Goal: Task Accomplishment & Management: Manage account settings

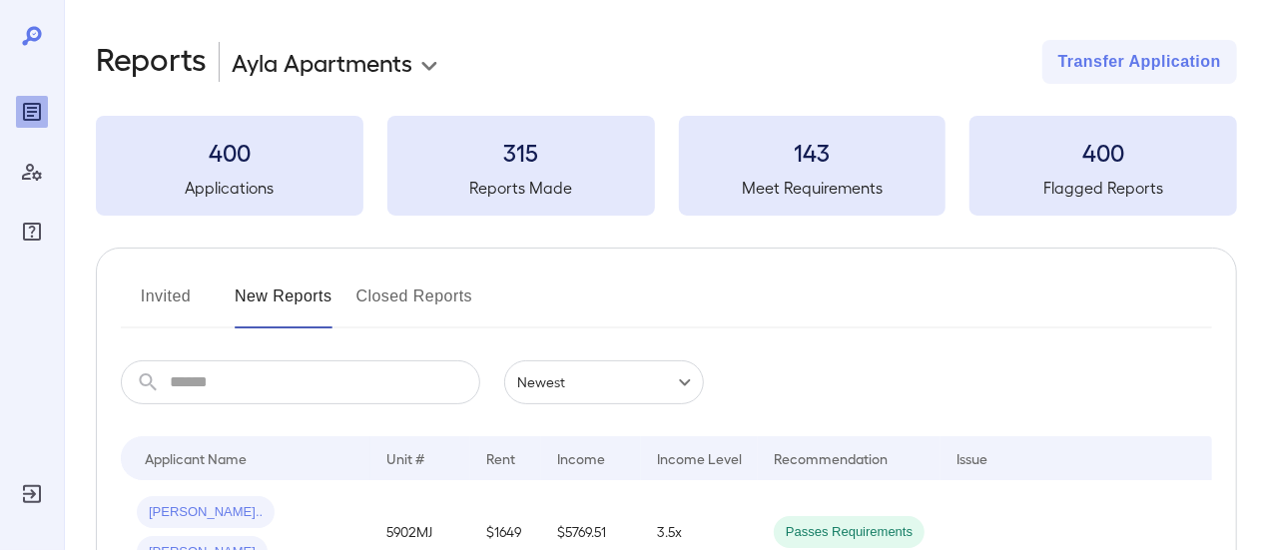
click at [432, 60] on body "**********" at bounding box center [630, 275] width 1261 height 550
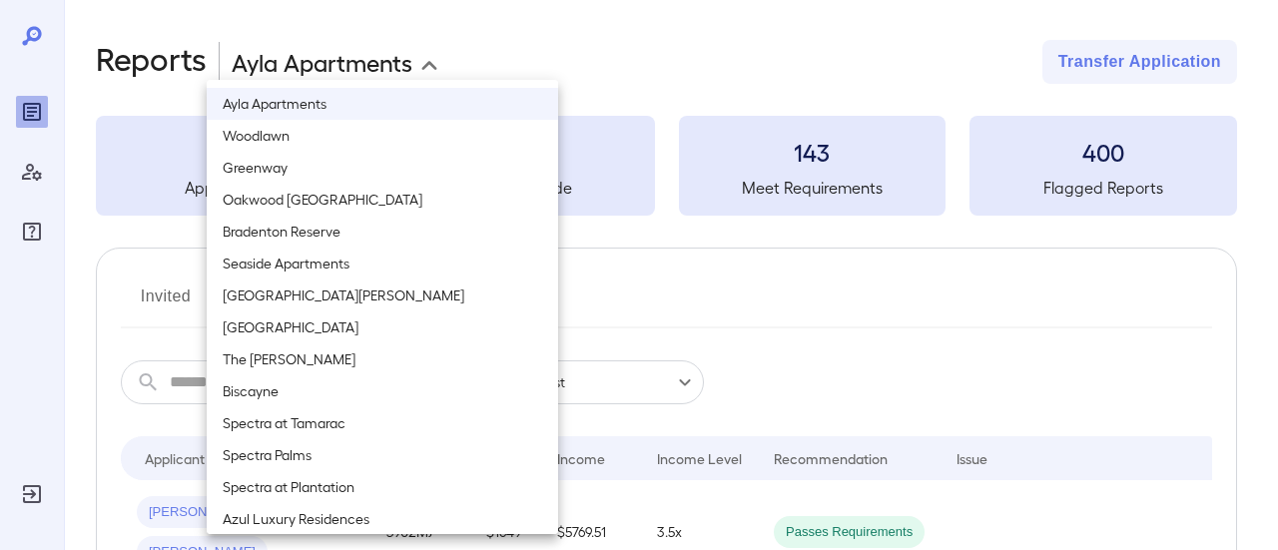
click at [244, 291] on li "San Jose" at bounding box center [382, 296] width 351 height 32
type input "**********"
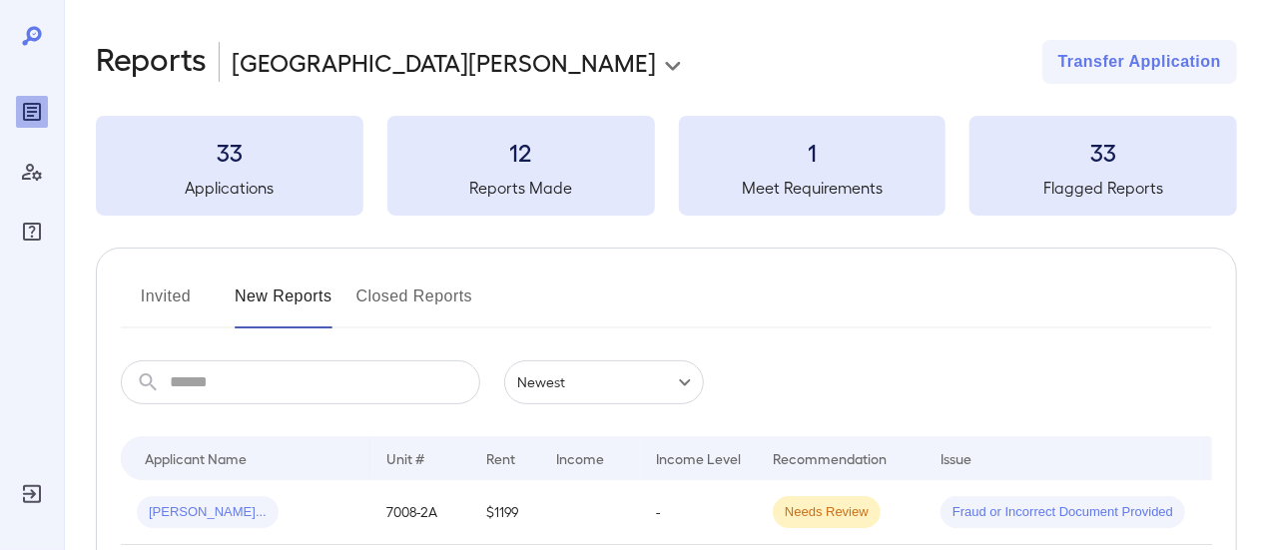
click at [180, 290] on button "Invited" at bounding box center [166, 305] width 90 height 48
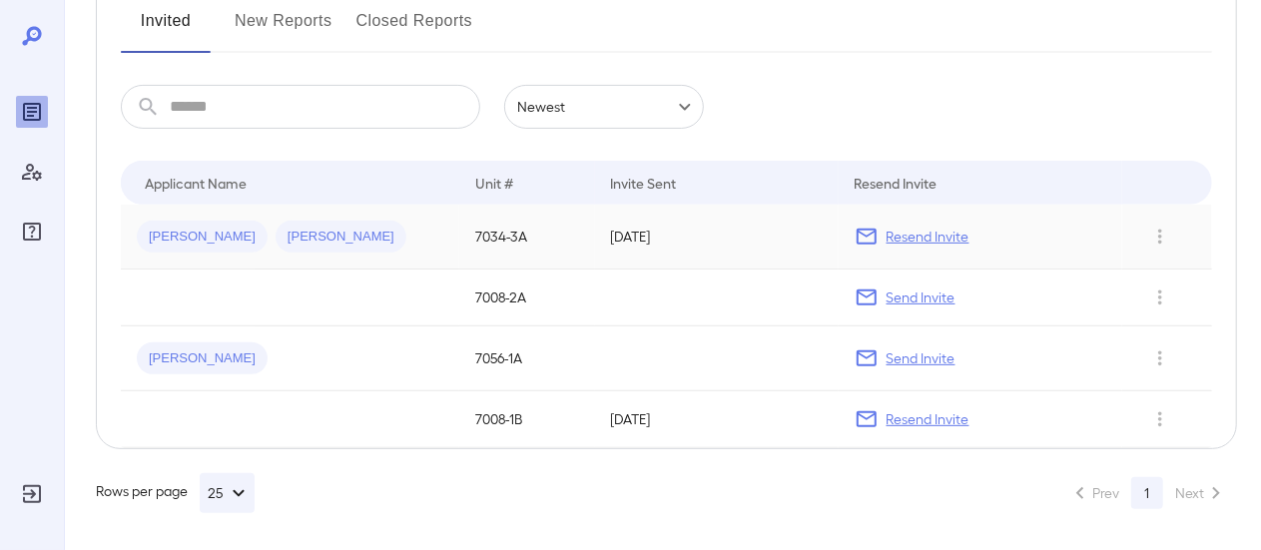
scroll to position [276, 0]
click at [1170, 422] on icon "Row Actions" at bounding box center [1160, 419] width 22 height 24
click at [1198, 491] on li "Remove Application" at bounding box center [1183, 489] width 158 height 32
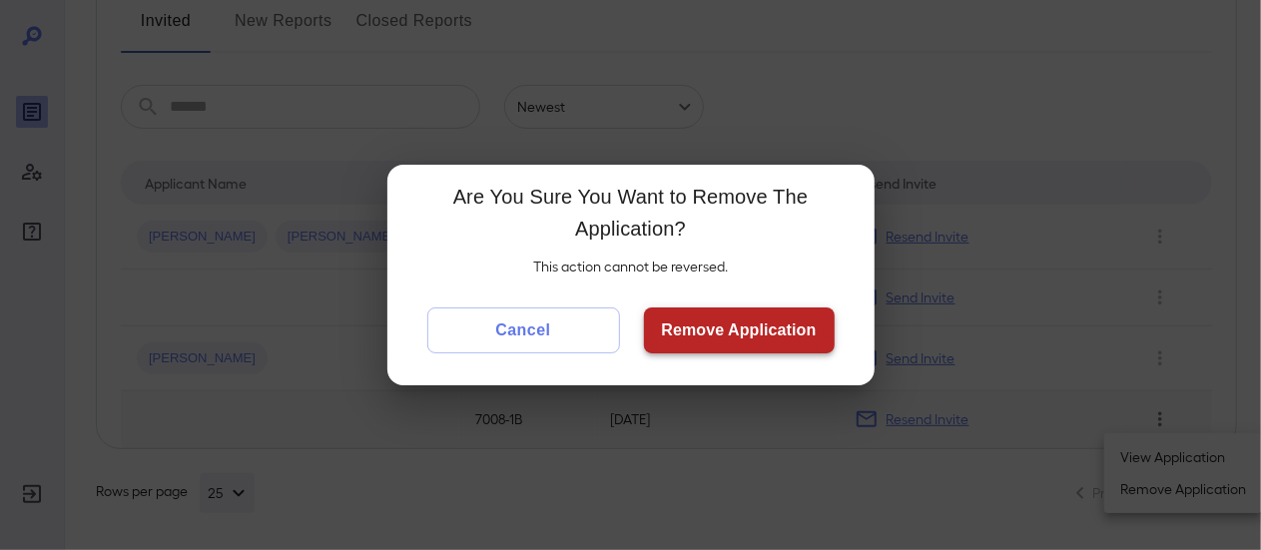
click at [702, 327] on button "Remove Application" at bounding box center [739, 331] width 191 height 46
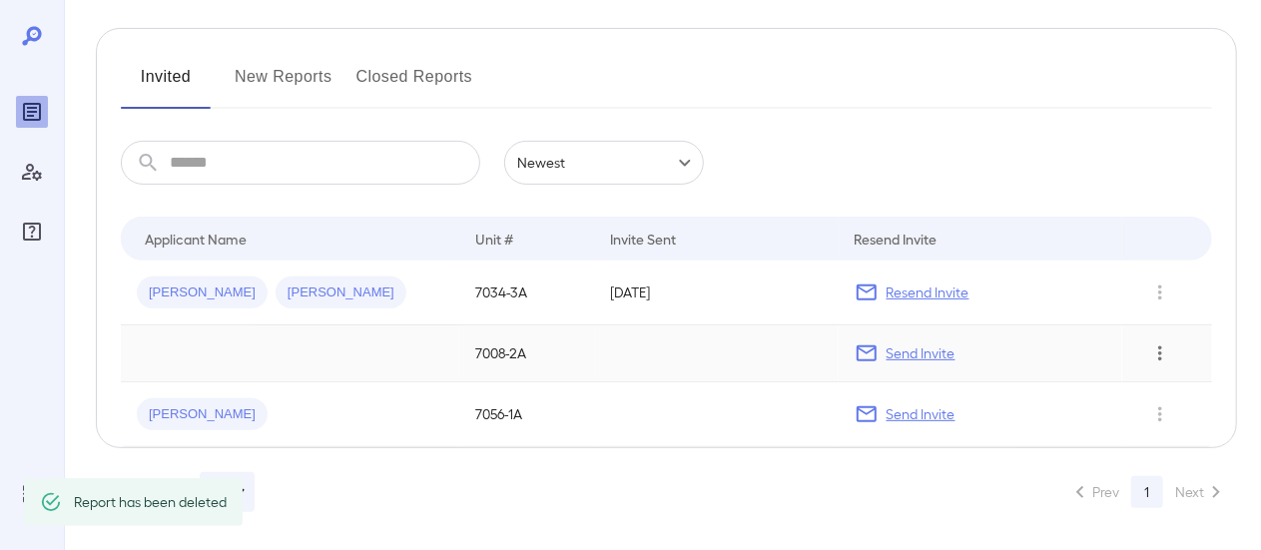
click at [1160, 364] on button "Row Actions" at bounding box center [1160, 353] width 32 height 32
click at [1163, 426] on li "Remove Application" at bounding box center [1183, 424] width 158 height 32
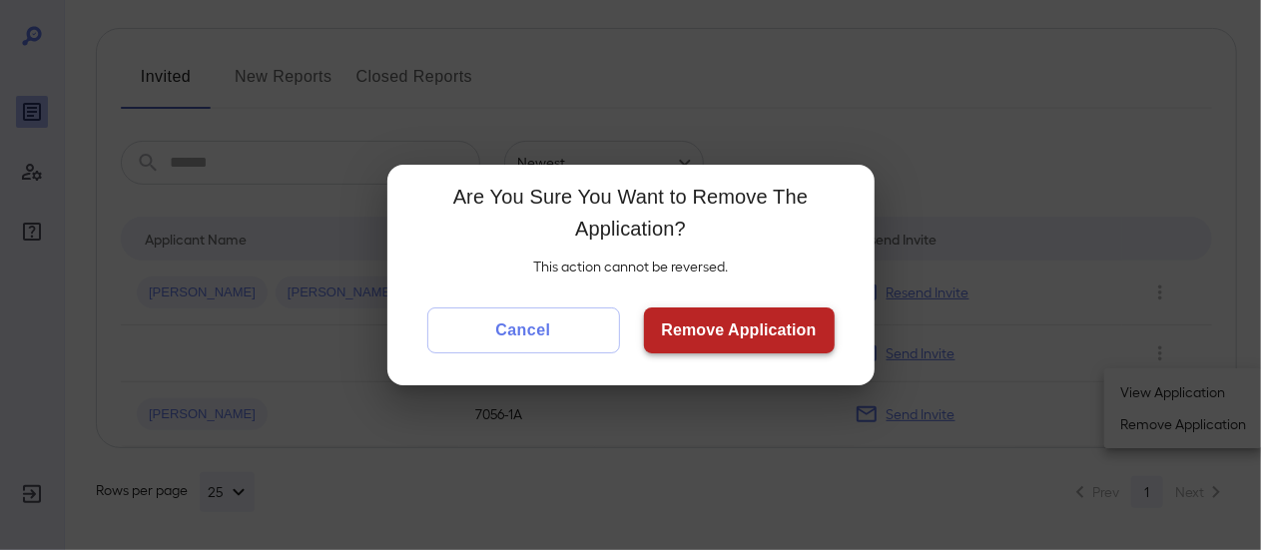
click at [807, 344] on button "Remove Application" at bounding box center [739, 331] width 191 height 46
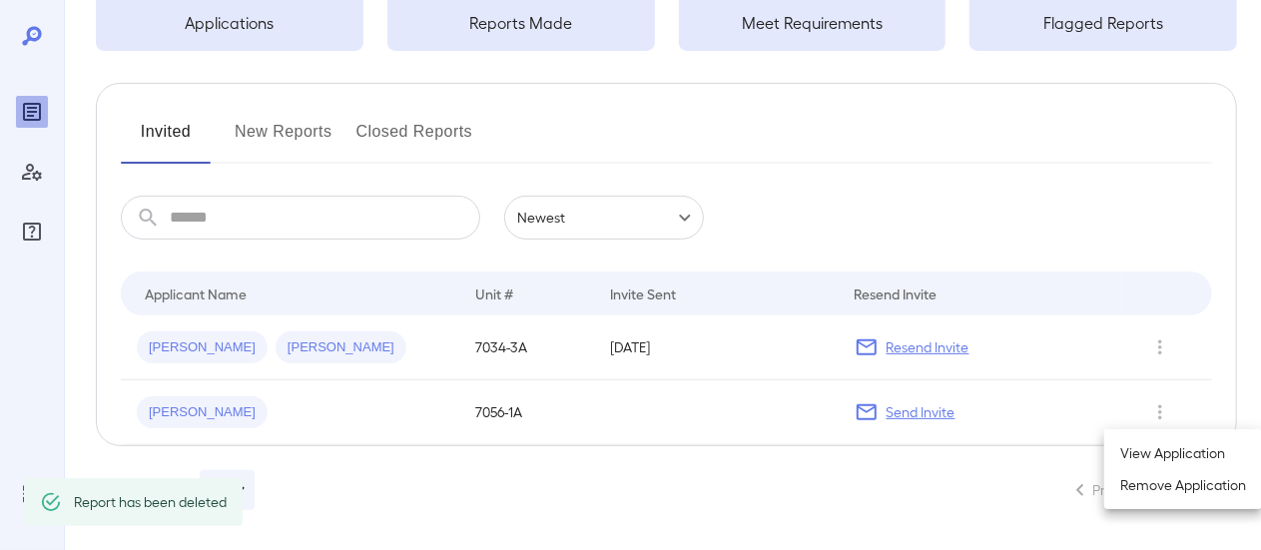
scroll to position [163, 0]
click at [1152, 481] on li "Remove Application" at bounding box center [1183, 485] width 158 height 32
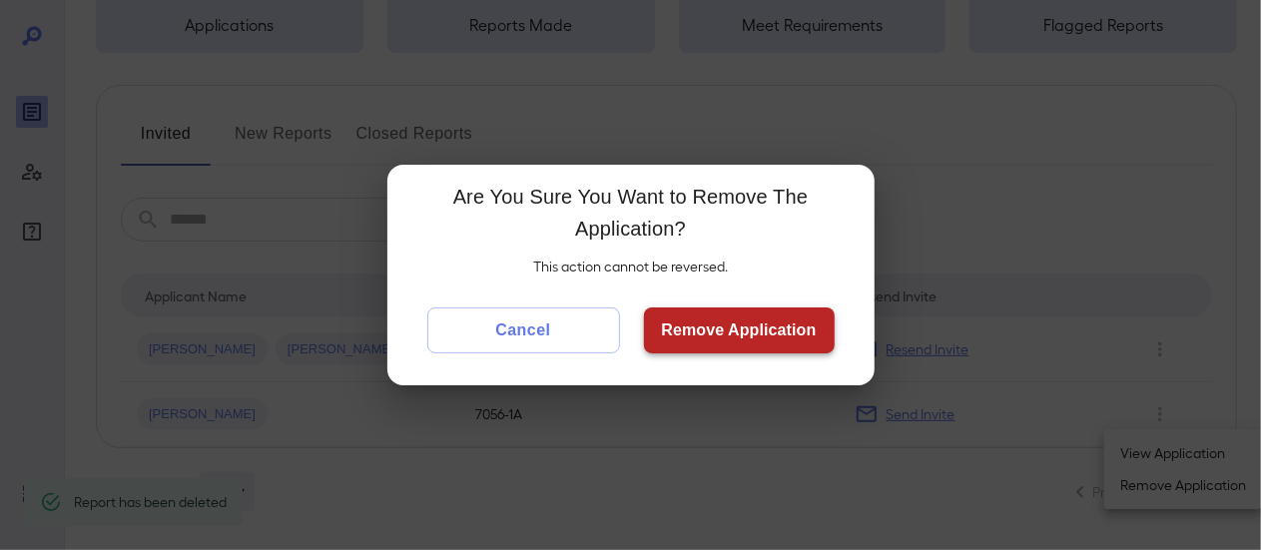
click at [801, 340] on button "Remove Application" at bounding box center [739, 331] width 191 height 46
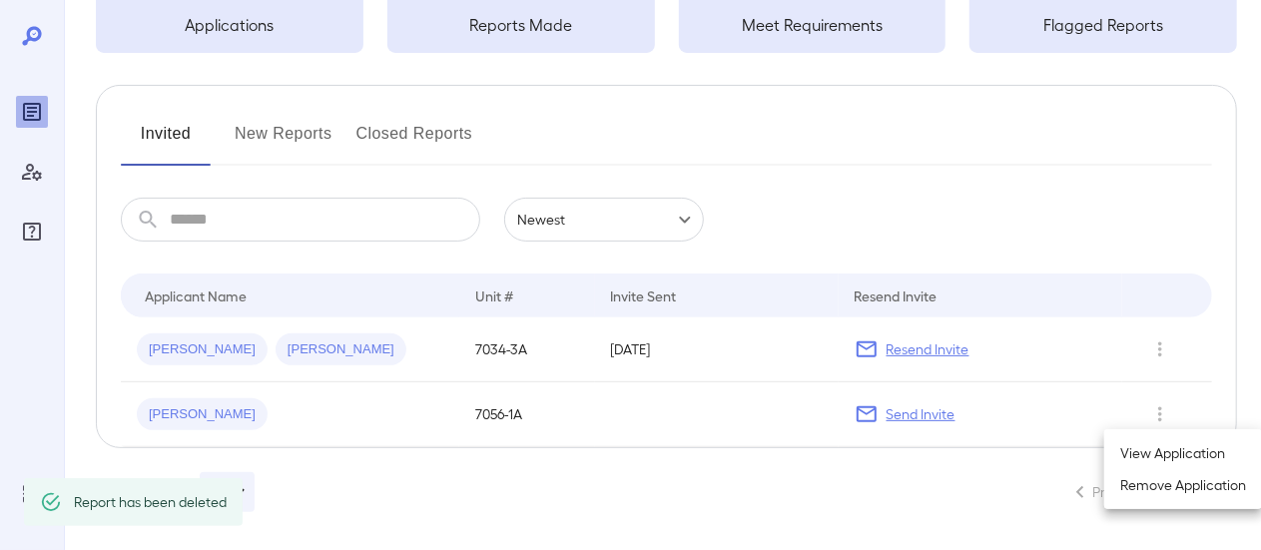
scroll to position [98, 0]
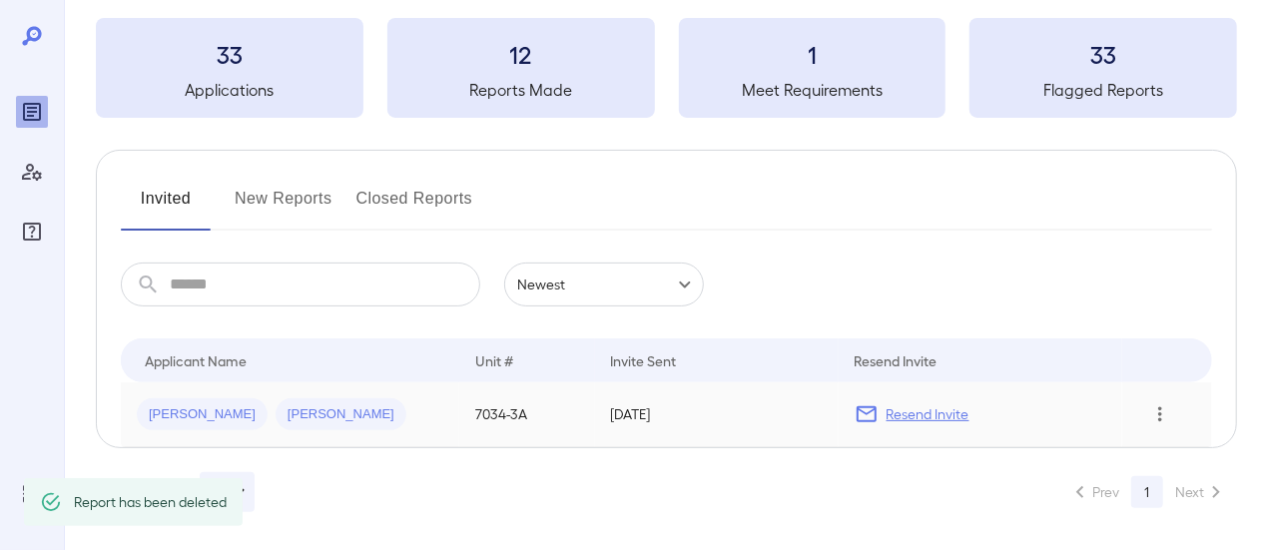
click at [1162, 412] on icon "Row Actions" at bounding box center [1161, 414] width 4 height 15
click at [1144, 484] on li "Remove Application" at bounding box center [1183, 485] width 158 height 32
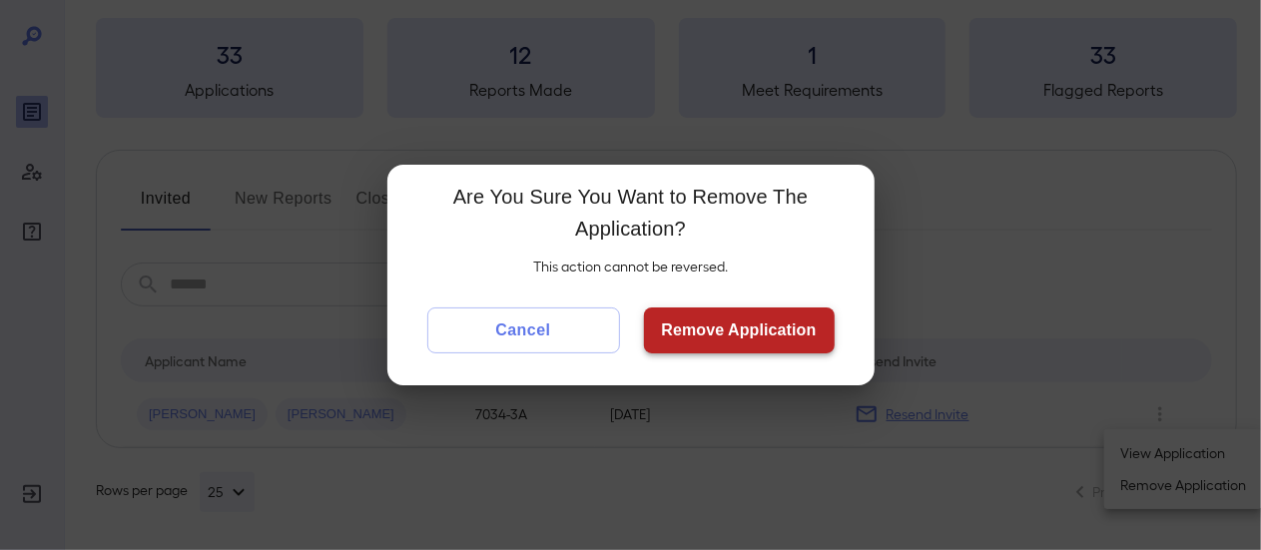
click at [735, 329] on button "Remove Application" at bounding box center [739, 331] width 191 height 46
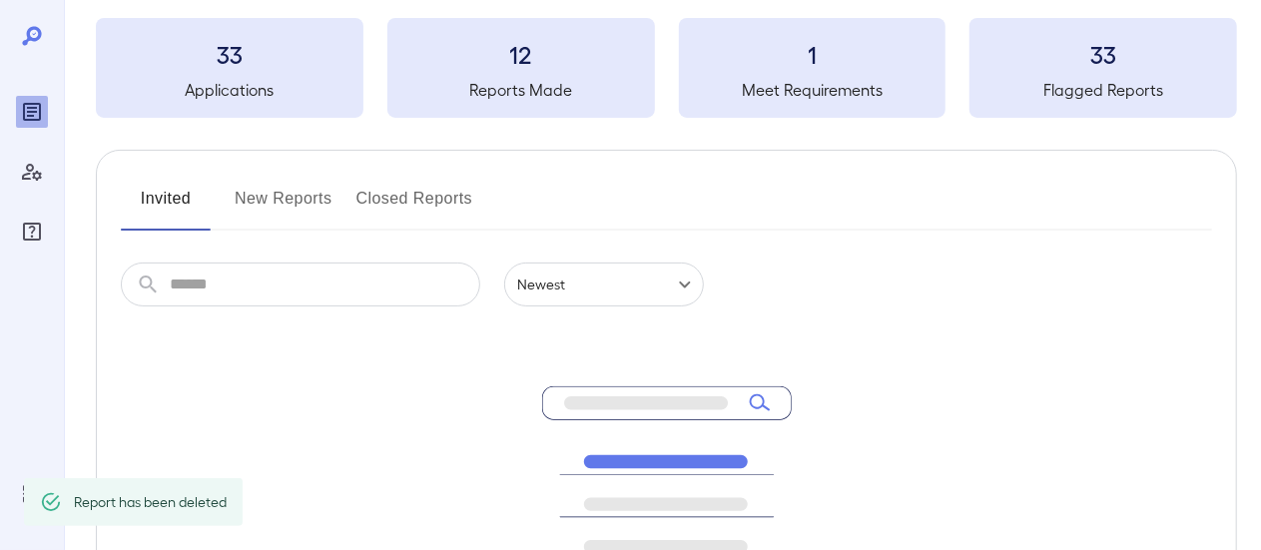
click at [301, 195] on button "New Reports" at bounding box center [284, 207] width 98 height 48
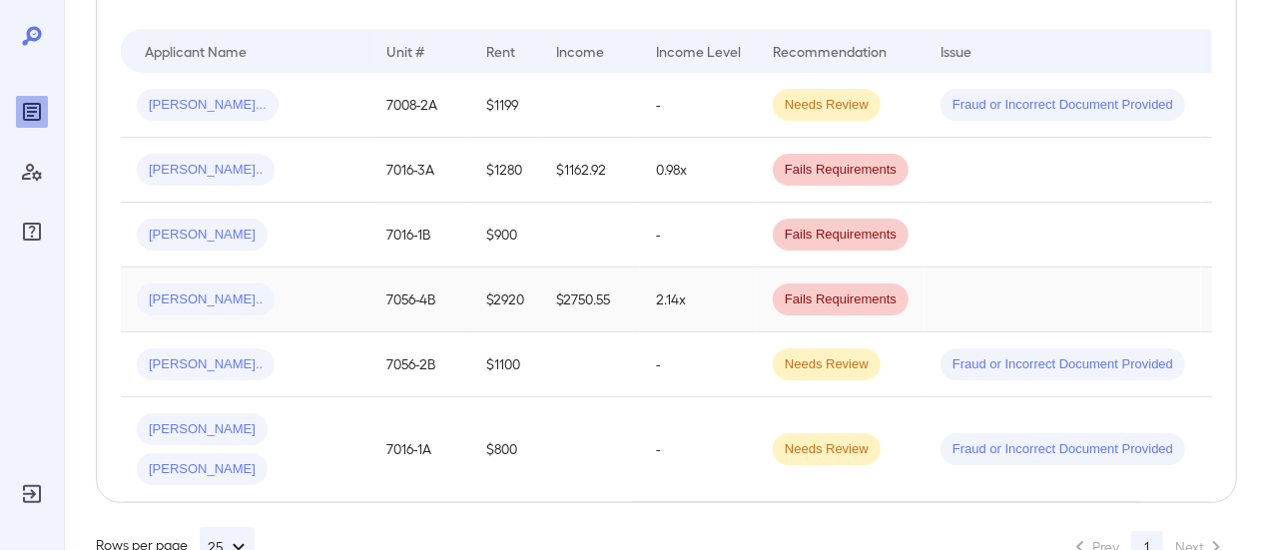
scroll to position [437, 0]
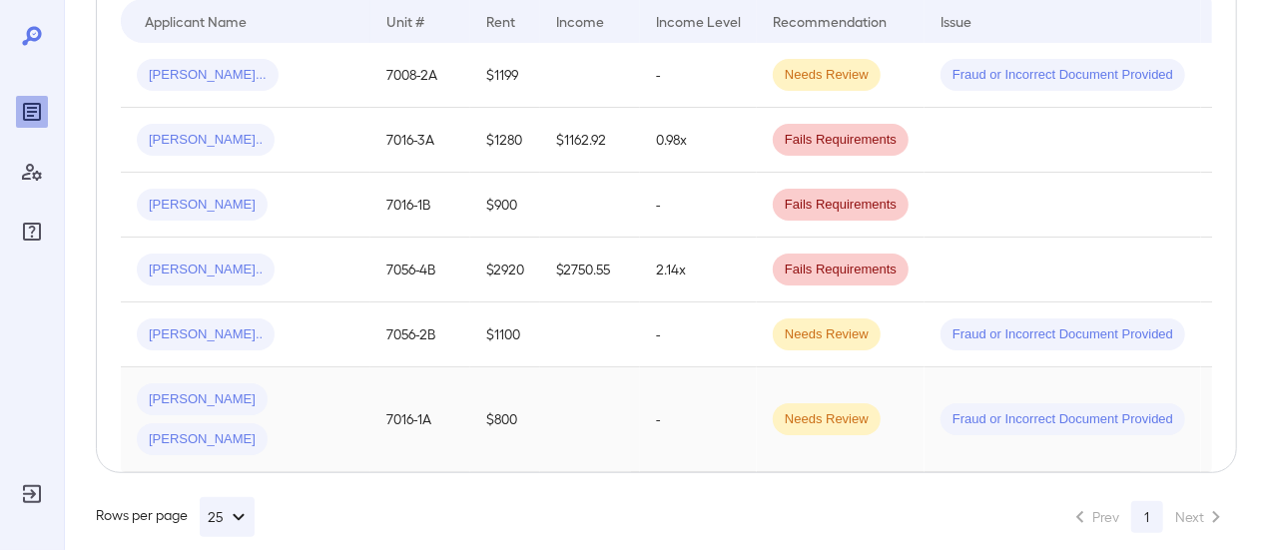
click at [245, 430] on span "Micah M..." at bounding box center [202, 439] width 131 height 19
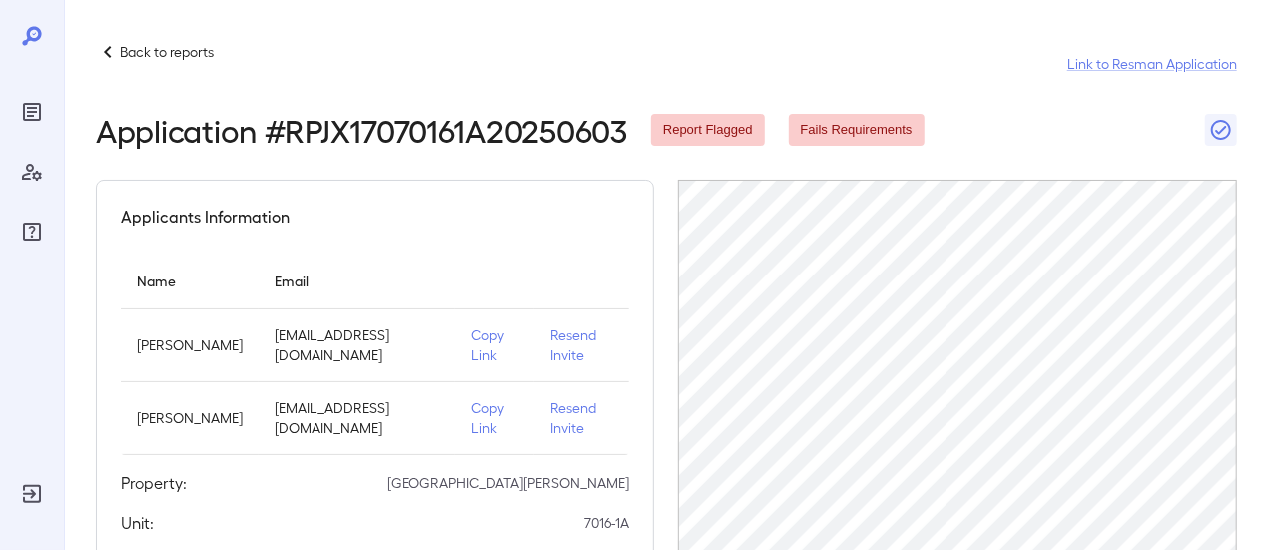
click at [471, 350] on p "Copy Link" at bounding box center [494, 345] width 47 height 40
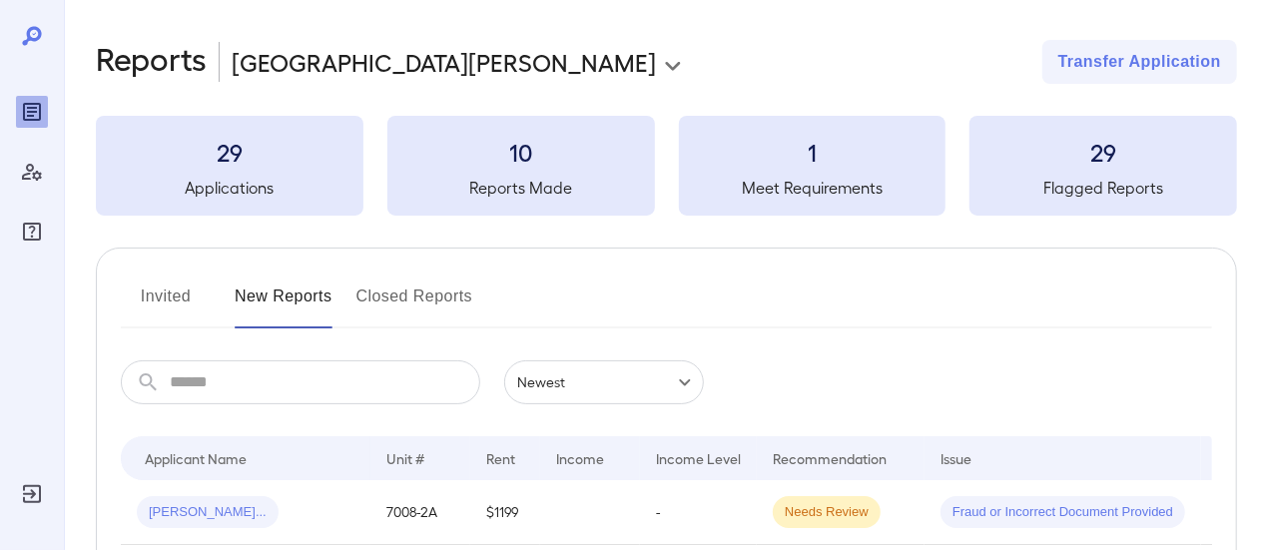
click at [851, 159] on h3 "1" at bounding box center [813, 152] width 268 height 32
click at [411, 293] on button "Closed Reports" at bounding box center [414, 305] width 117 height 48
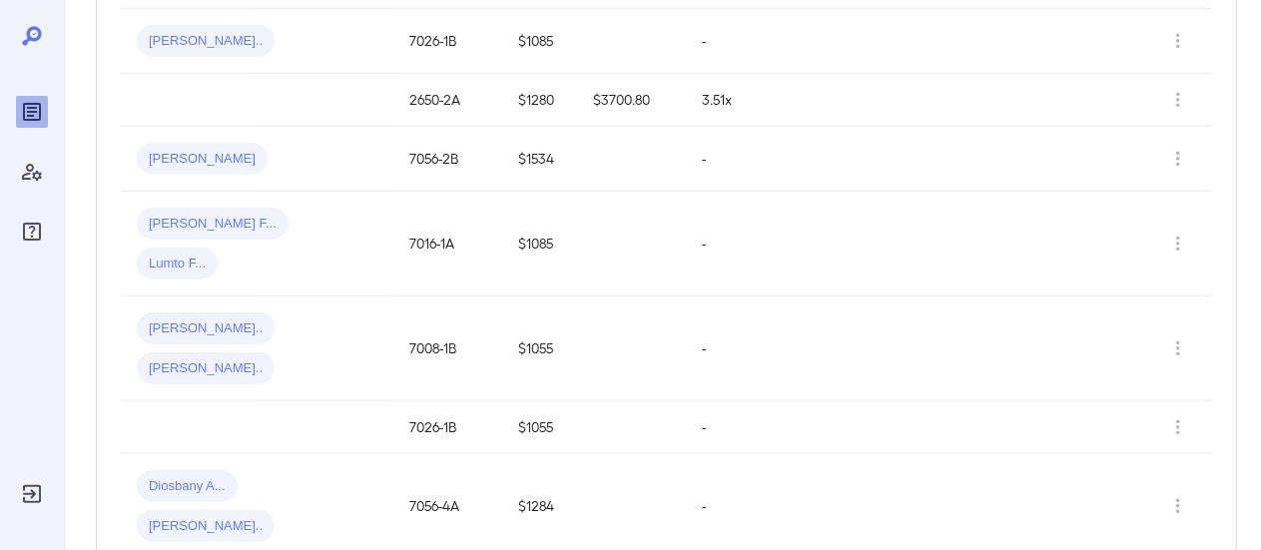
scroll to position [699, 0]
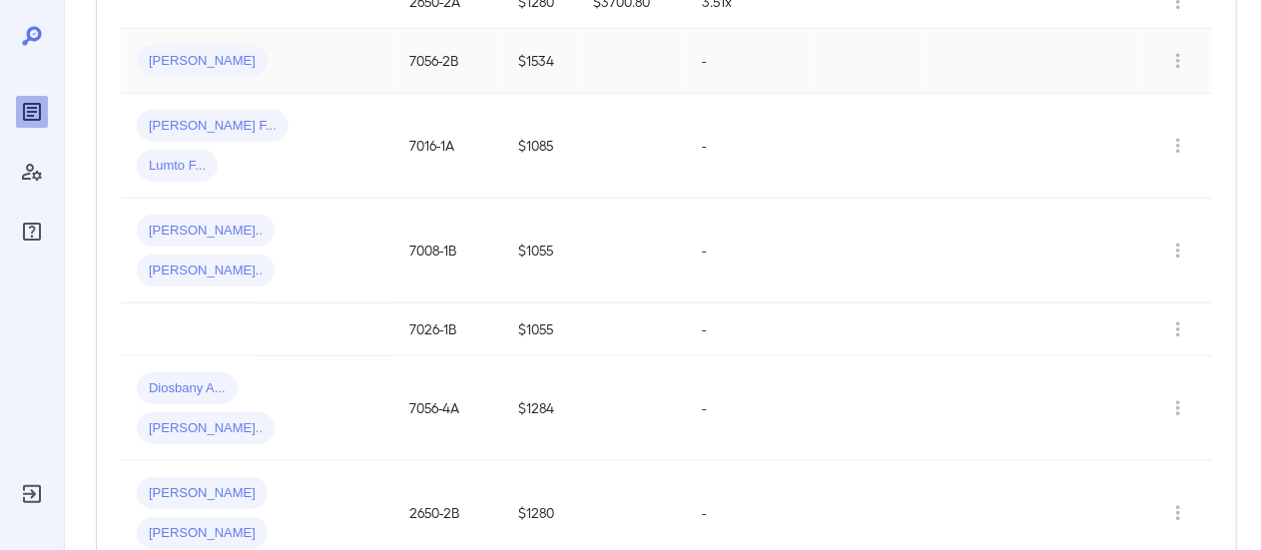
click at [172, 52] on span "Yanny M..." at bounding box center [202, 61] width 131 height 19
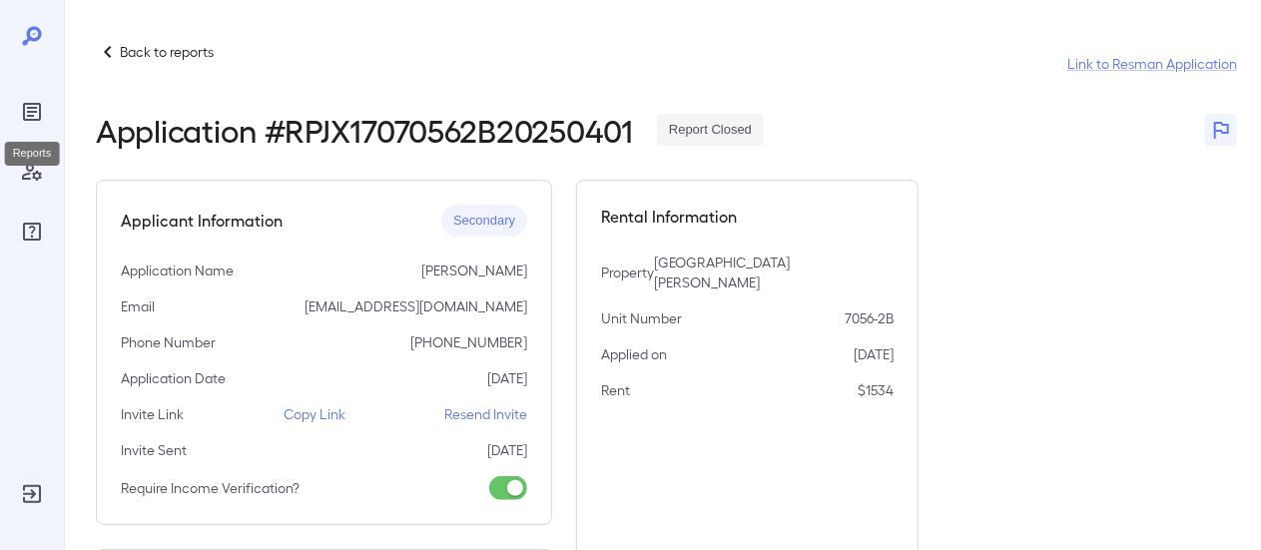
click at [28, 123] on icon "Reports" at bounding box center [32, 112] width 24 height 24
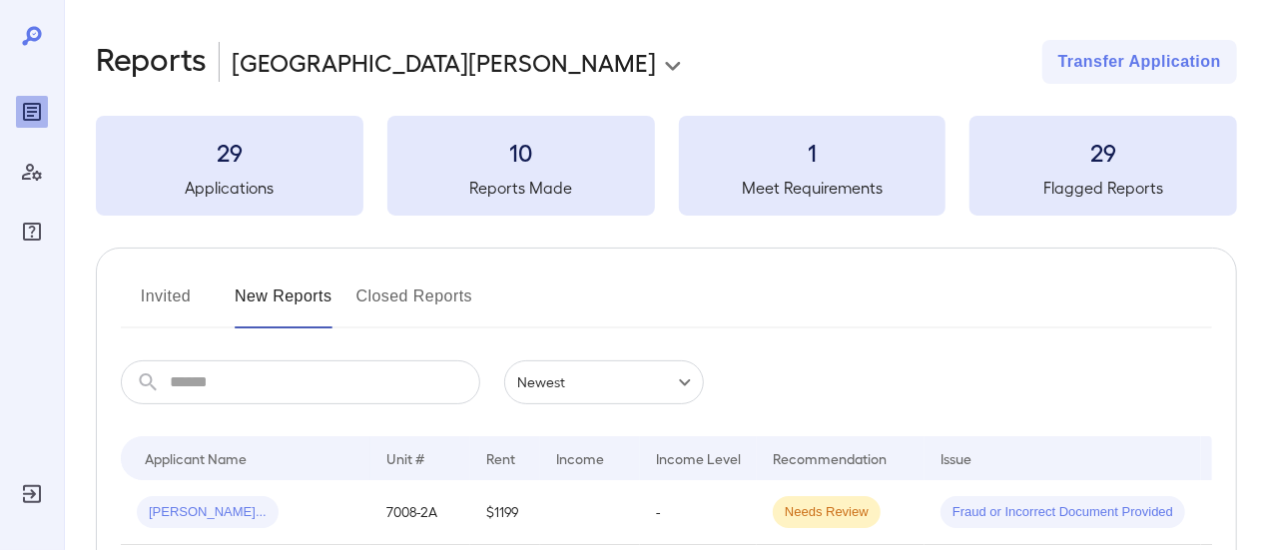
click at [402, 289] on button "Closed Reports" at bounding box center [414, 305] width 117 height 48
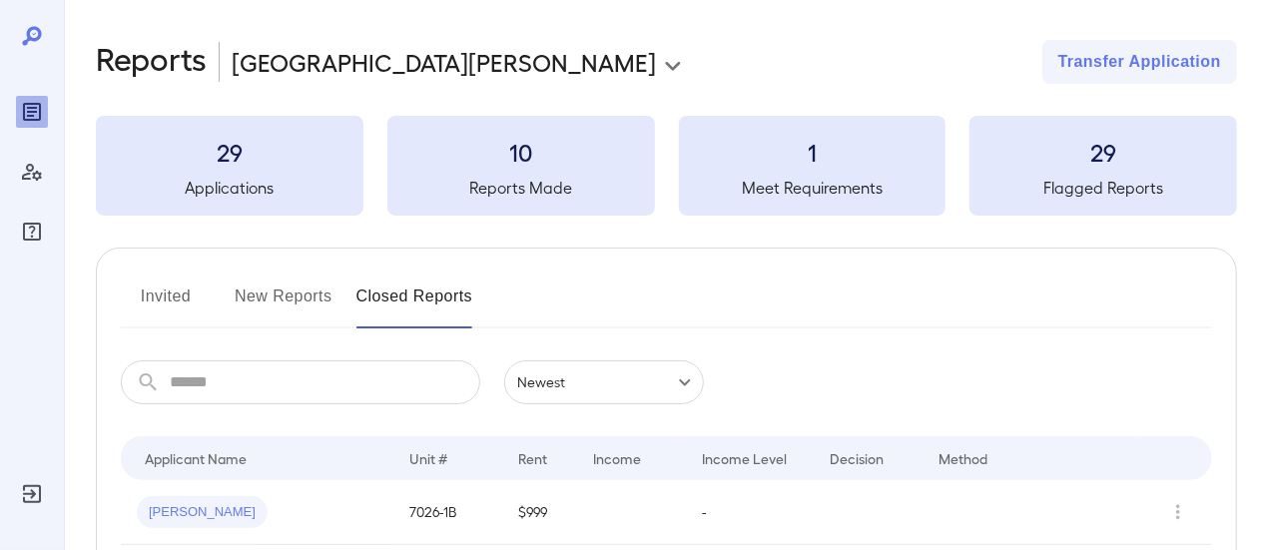
click at [795, 165] on h3 "1" at bounding box center [813, 152] width 268 height 32
click at [281, 297] on button "New Reports" at bounding box center [284, 305] width 98 height 48
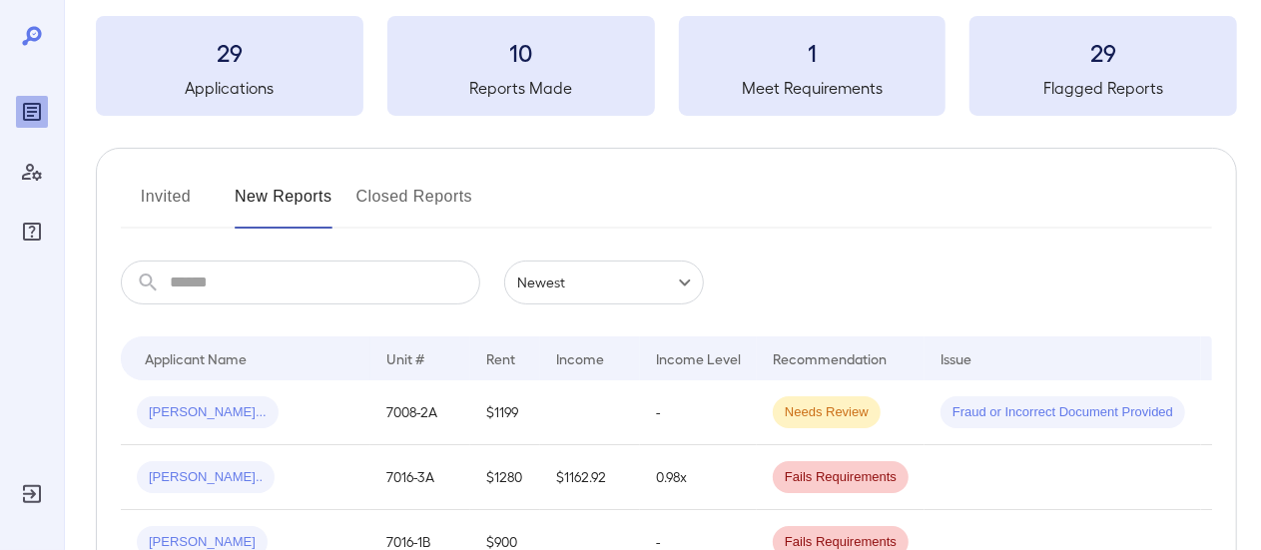
scroll to position [200, 0]
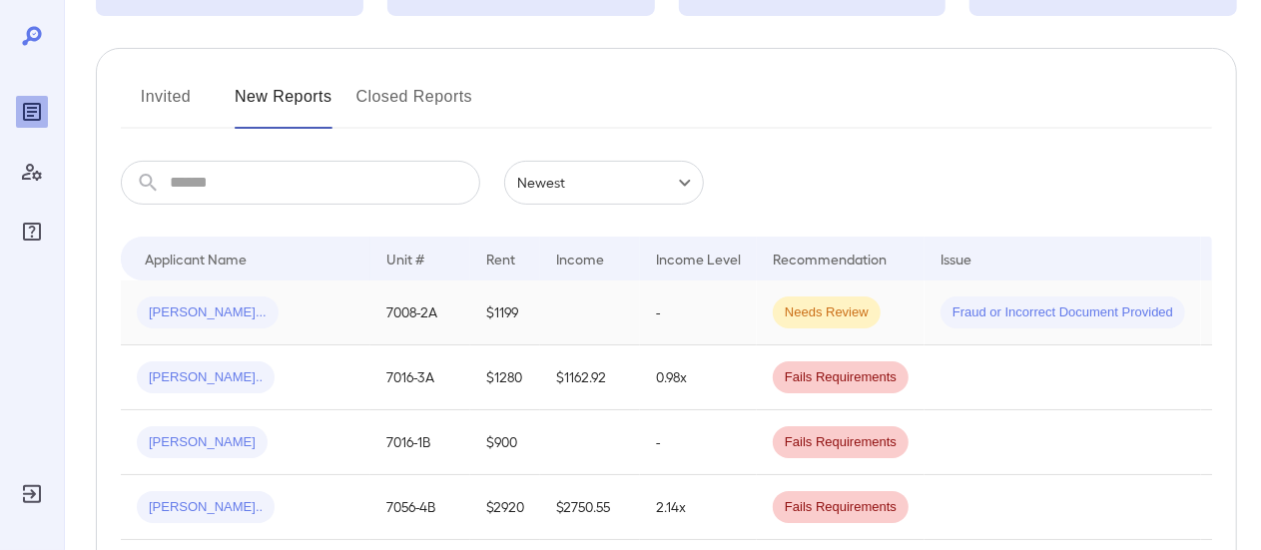
click at [825, 318] on span "Needs Review" at bounding box center [827, 313] width 108 height 19
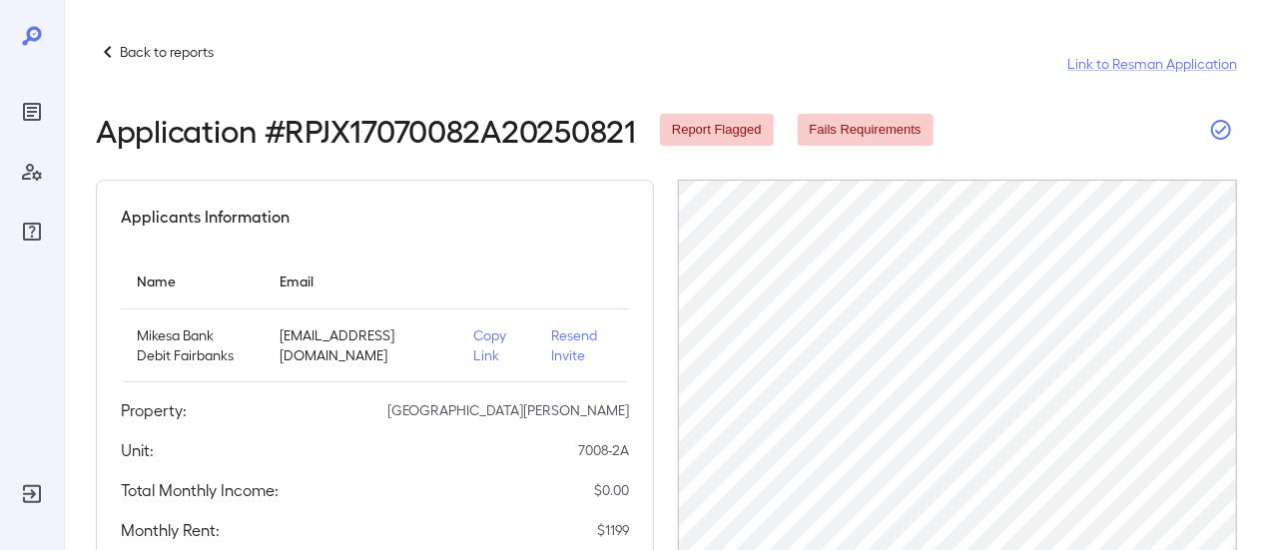
click at [1213, 129] on icon "button" at bounding box center [1221, 130] width 20 height 20
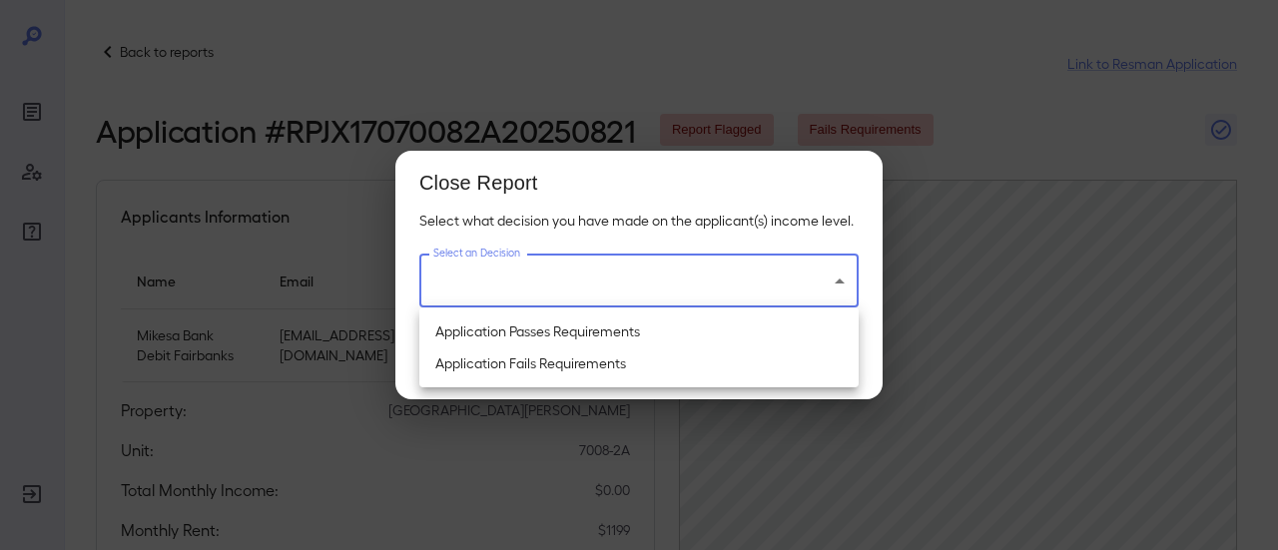
click at [494, 284] on body "Back to reports Link to Resman Application Application # RPJX17070082A20250821 …" at bounding box center [639, 275] width 1278 height 550
click at [590, 50] on div at bounding box center [639, 275] width 1278 height 550
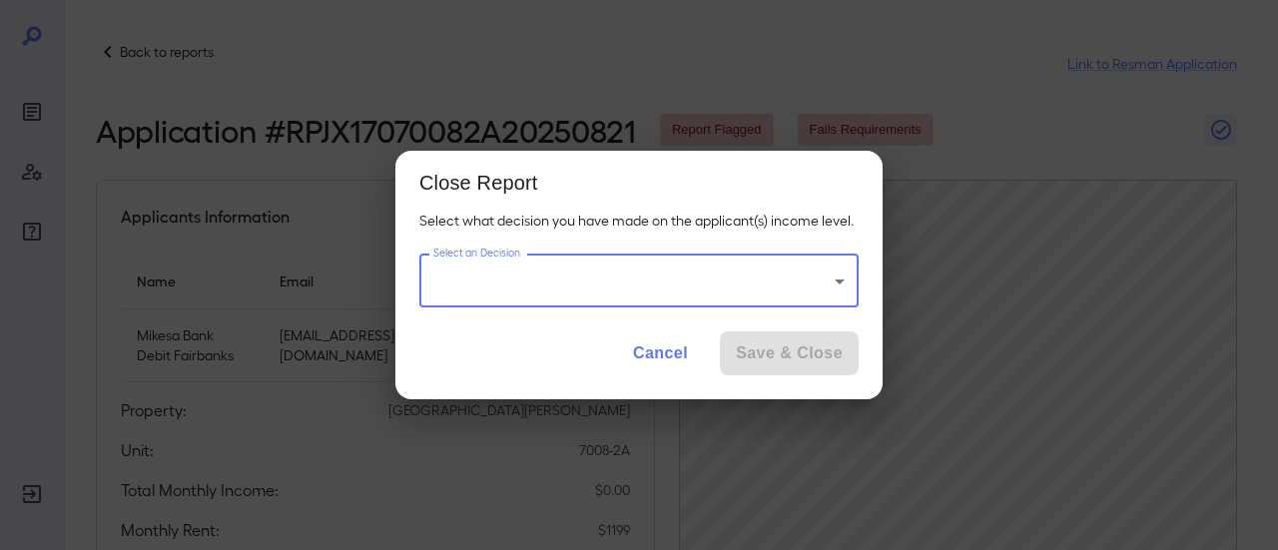
click at [638, 357] on button "Cancel" at bounding box center [660, 353] width 87 height 44
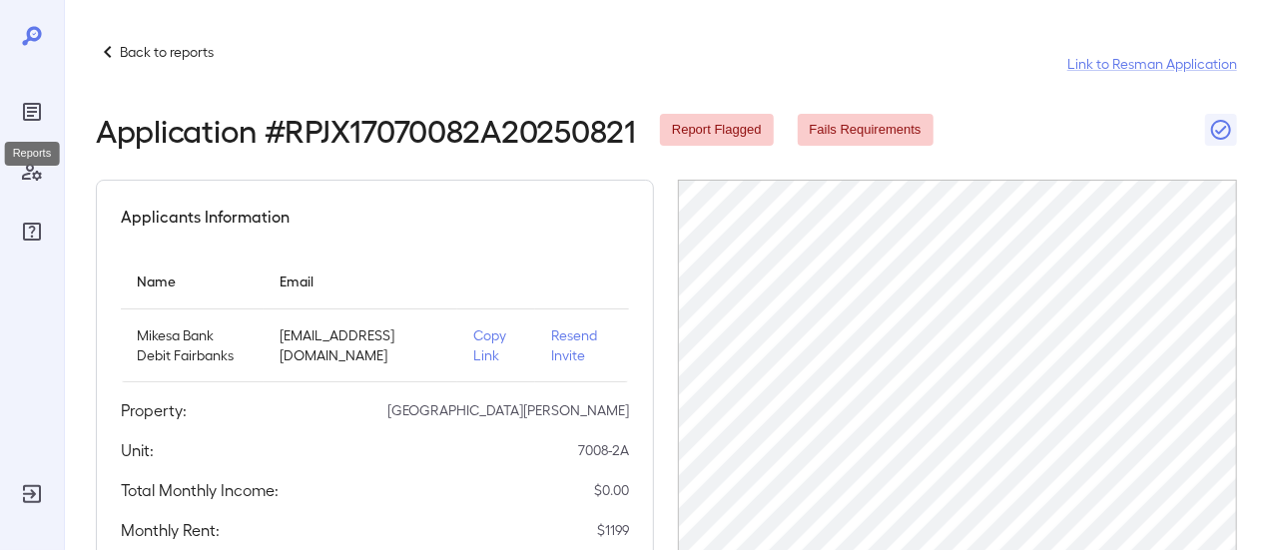
click at [24, 112] on icon "Reports" at bounding box center [32, 112] width 18 height 18
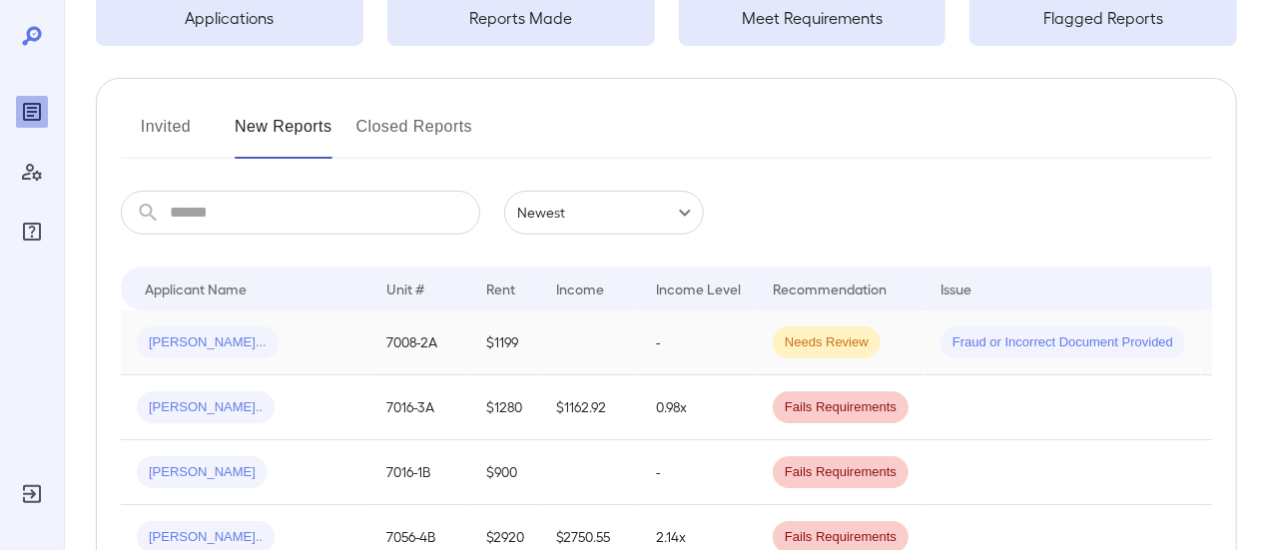
scroll to position [200, 0]
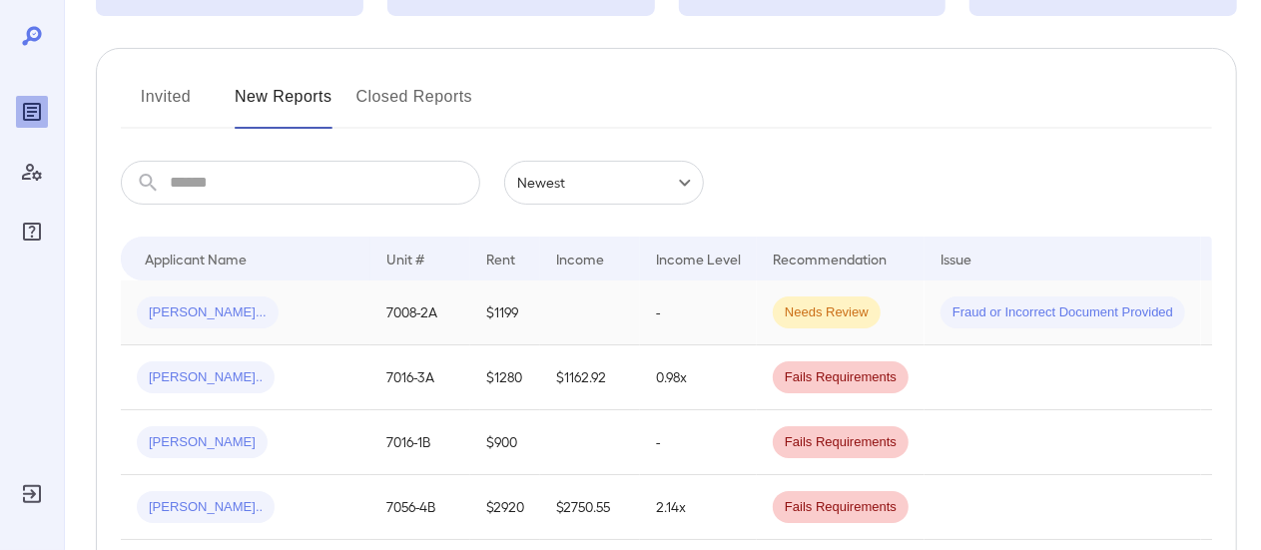
click at [1047, 318] on span "Fraud or Incorrect Document Provided" at bounding box center [1063, 313] width 245 height 19
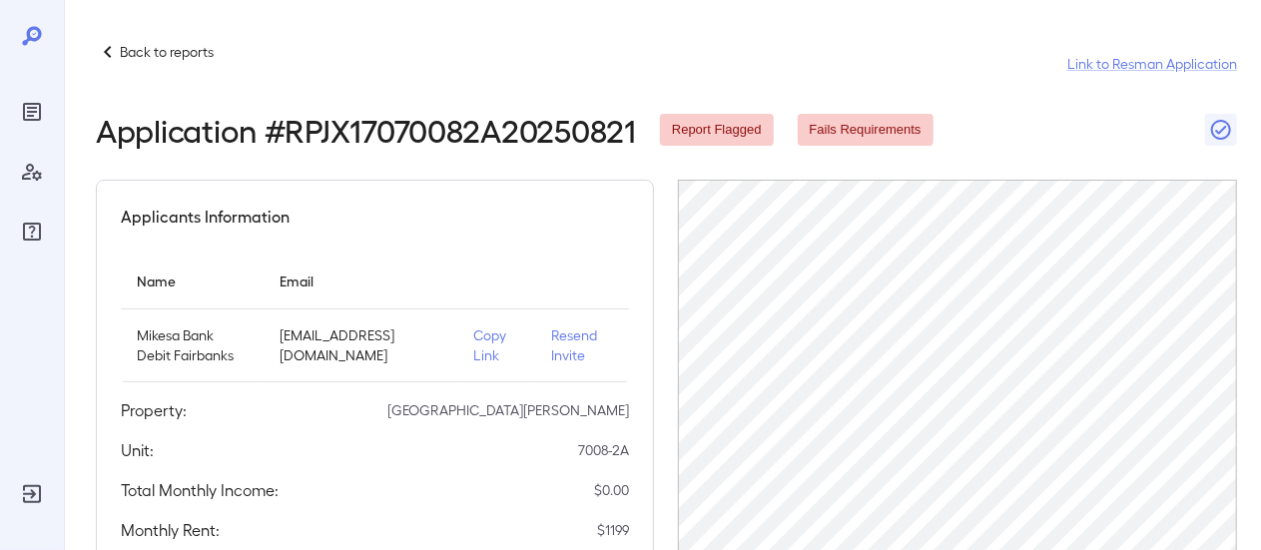
click at [29, 120] on icon "Reports" at bounding box center [32, 112] width 18 height 18
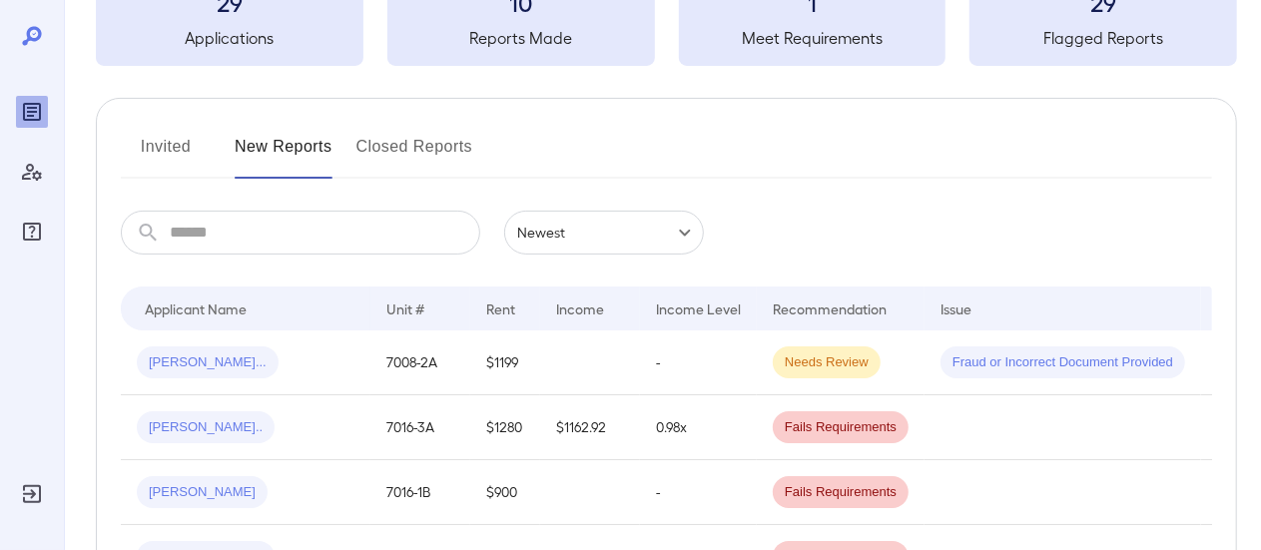
scroll to position [38, 0]
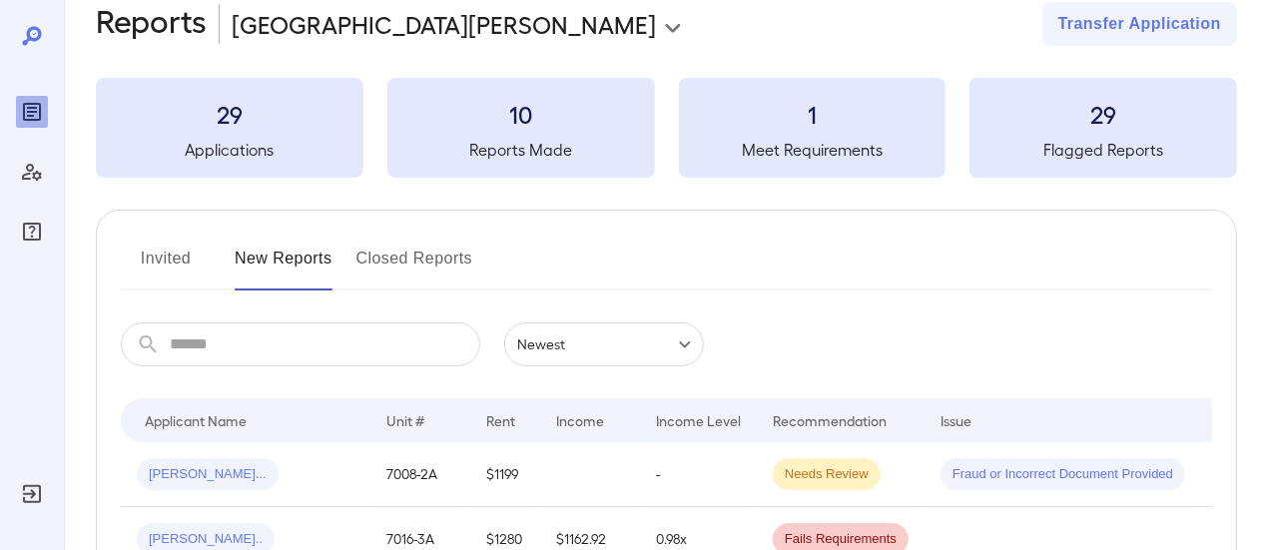
click at [388, 246] on button "Closed Reports" at bounding box center [414, 267] width 117 height 48
